Goal: Task Accomplishment & Management: Manage account settings

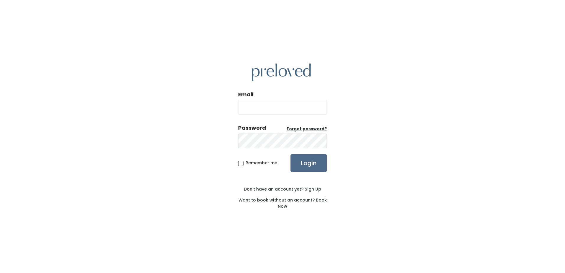
click at [271, 108] on input "Email" at bounding box center [282, 107] width 89 height 15
type input "teambarnes8@gmail.com"
click at [245, 164] on span "Remember me" at bounding box center [261, 163] width 32 height 6
click at [245, 164] on input "Remember me" at bounding box center [247, 162] width 4 height 4
checkbox input "true"
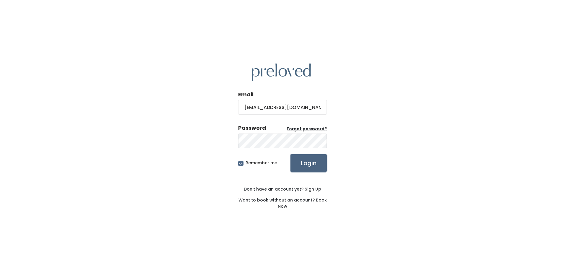
click at [317, 162] on input "Login" at bounding box center [308, 163] width 36 height 18
